Goal: Task Accomplishment & Management: Use online tool/utility

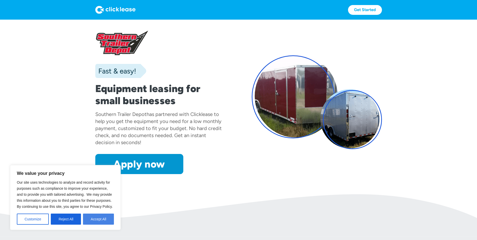
click at [96, 218] on button "Accept All" at bounding box center [98, 219] width 31 height 11
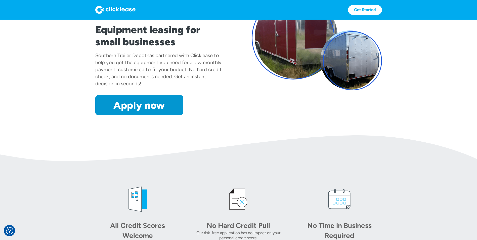
scroll to position [48, 0]
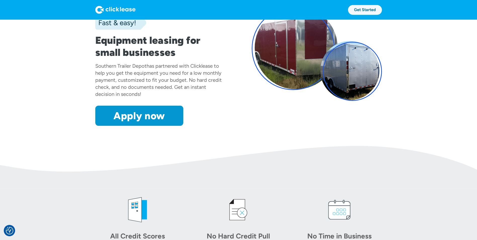
click at [361, 9] on link "Get Started" at bounding box center [365, 10] width 34 height 10
